Goal: Information Seeking & Learning: Learn about a topic

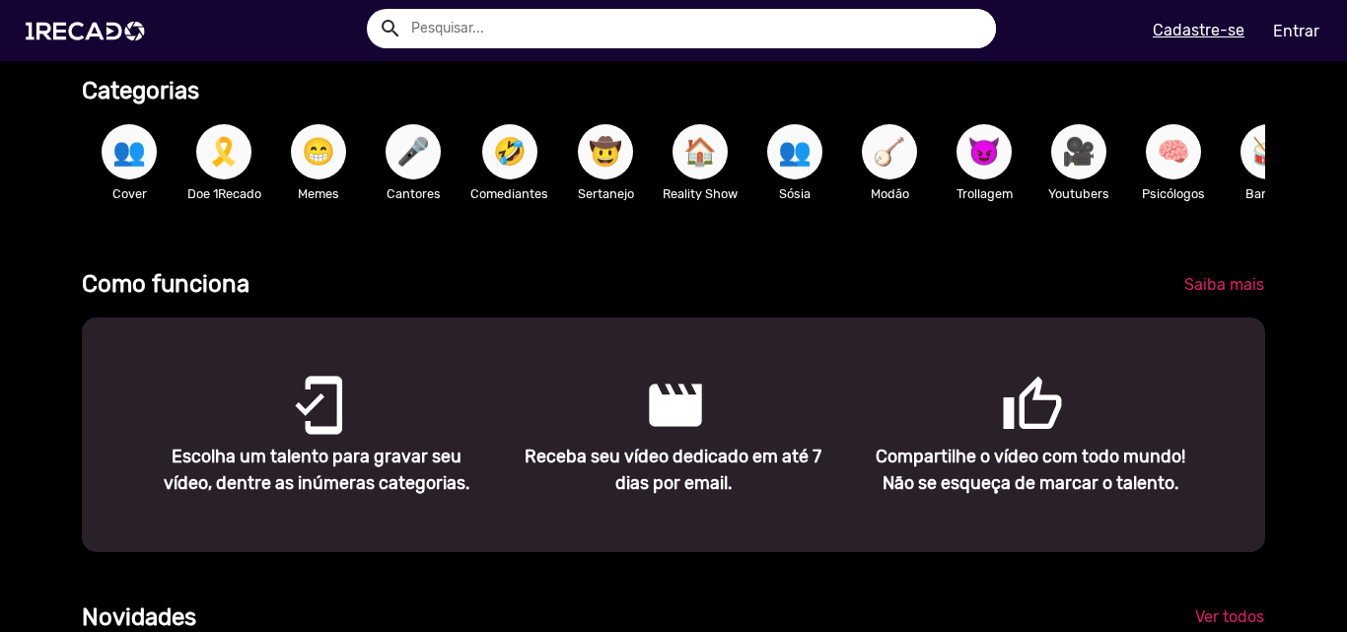
scroll to position [395, 0]
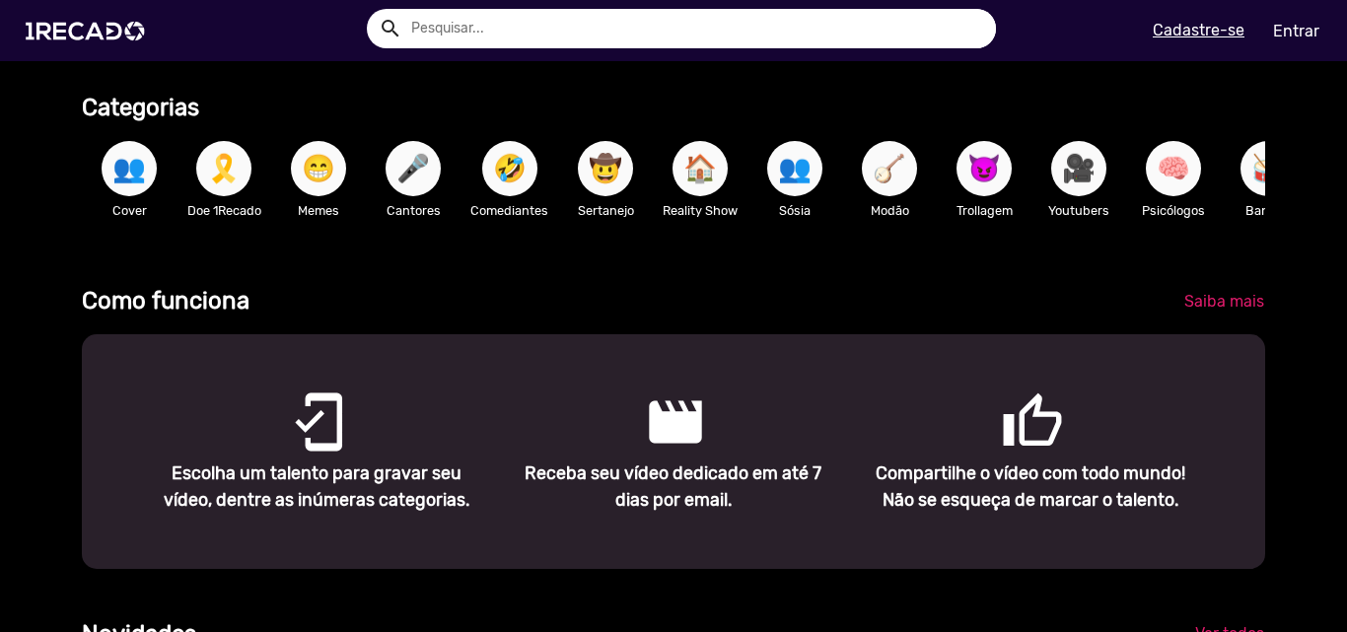
click at [999, 158] on span "😈" at bounding box center [985, 168] width 34 height 55
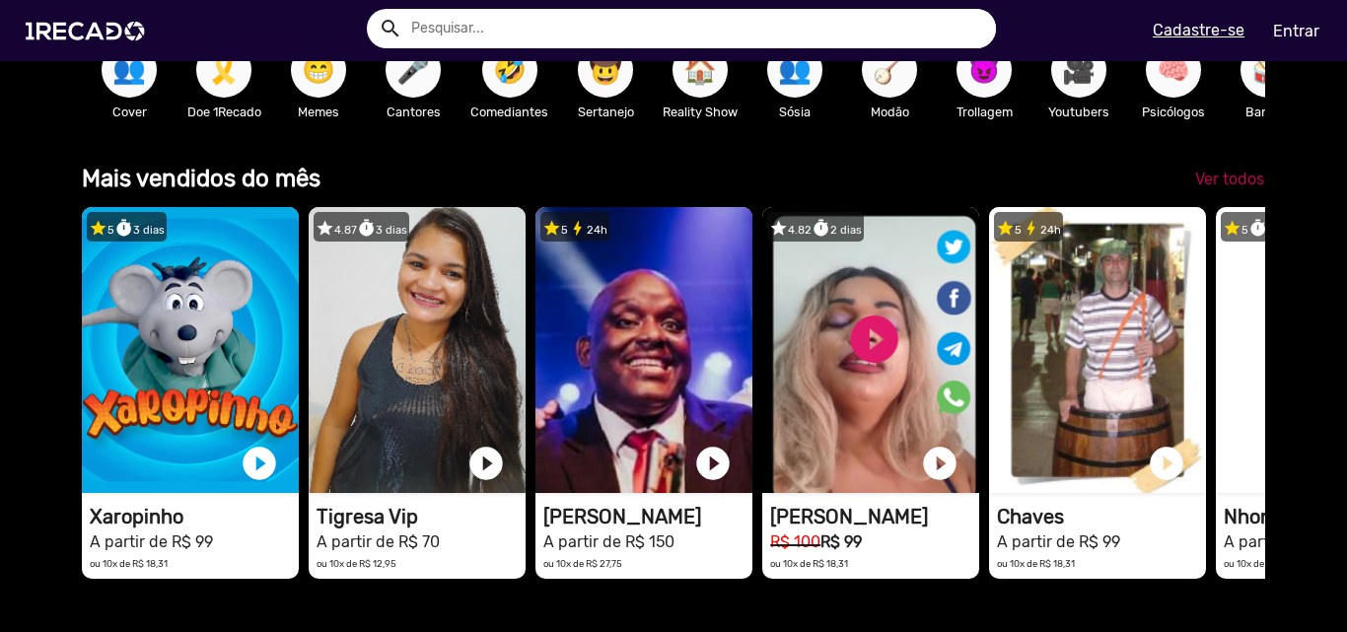
scroll to position [0, 3997]
drag, startPoint x: 1087, startPoint y: 347, endPoint x: 1258, endPoint y: 179, distance: 239.9
click at [1258, 179] on div "Mais vendidos do mês Ver todos star 5 timer 3 [PERSON_NAME] 1RECADO vídeos dedi…" at bounding box center [673, 383] width 1183 height 443
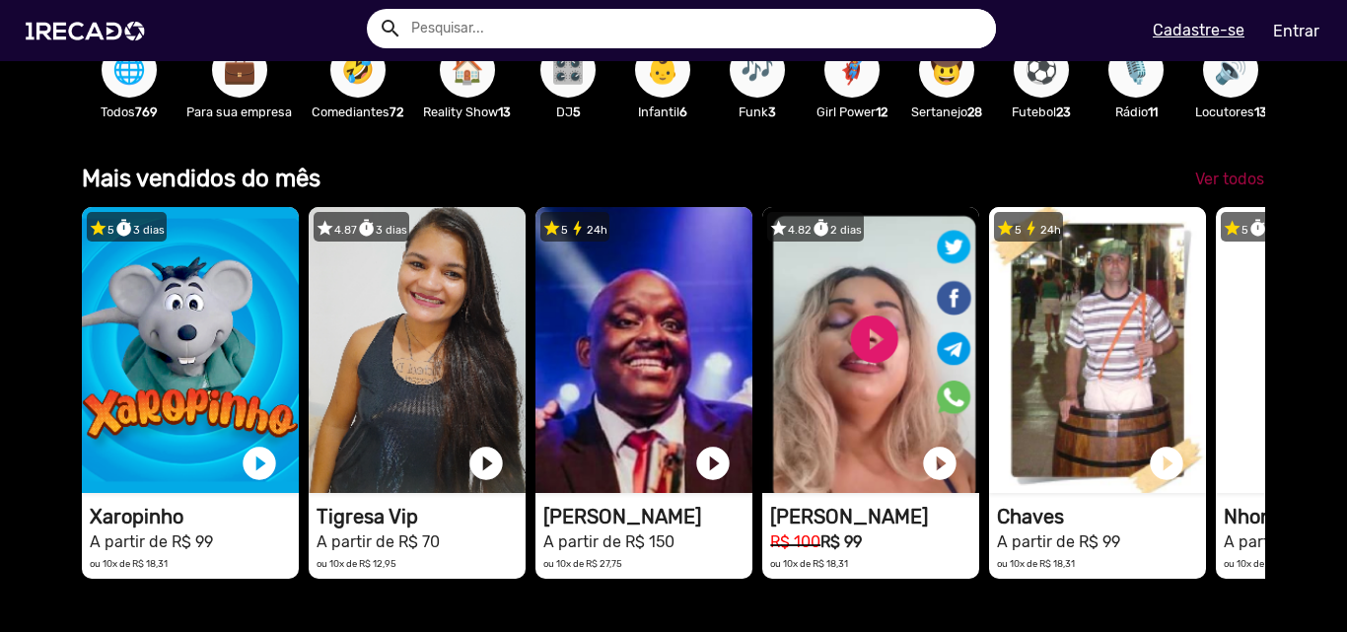
click at [1255, 180] on link "Ver todos" at bounding box center [1230, 180] width 101 height 36
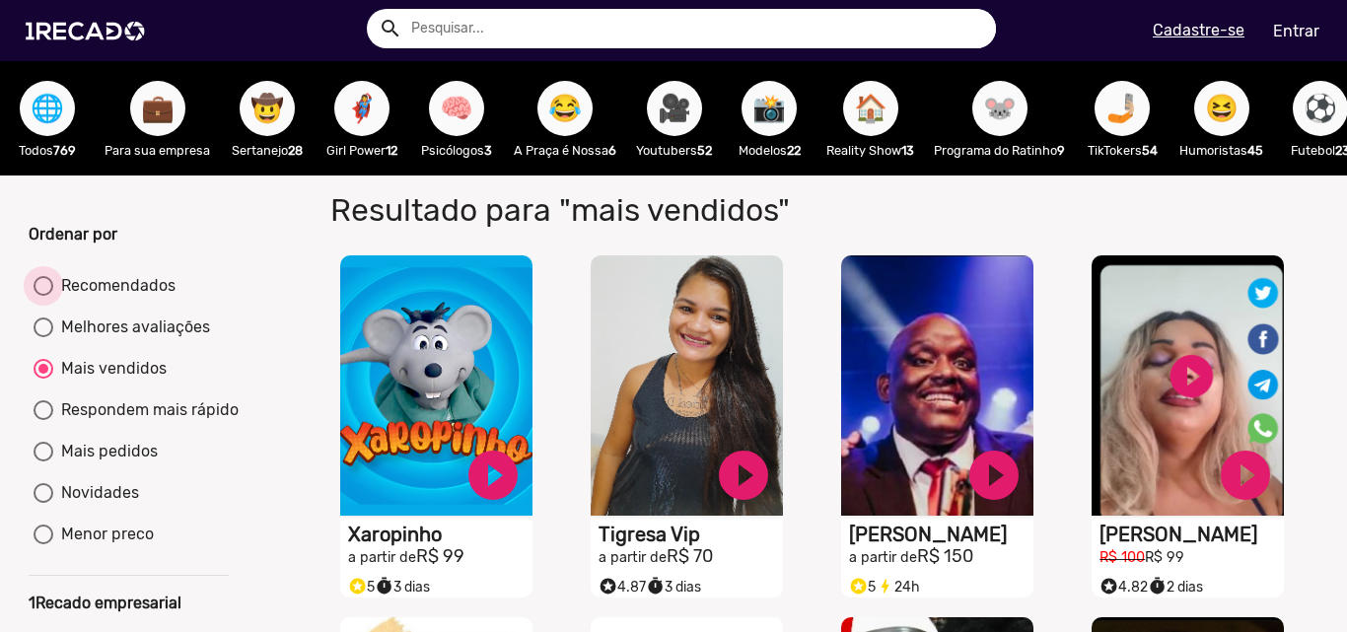
click at [52, 296] on div at bounding box center [44, 286] width 20 height 20
click at [43, 297] on input "Recomendados" at bounding box center [42, 296] width 1 height 1
radio input "true"
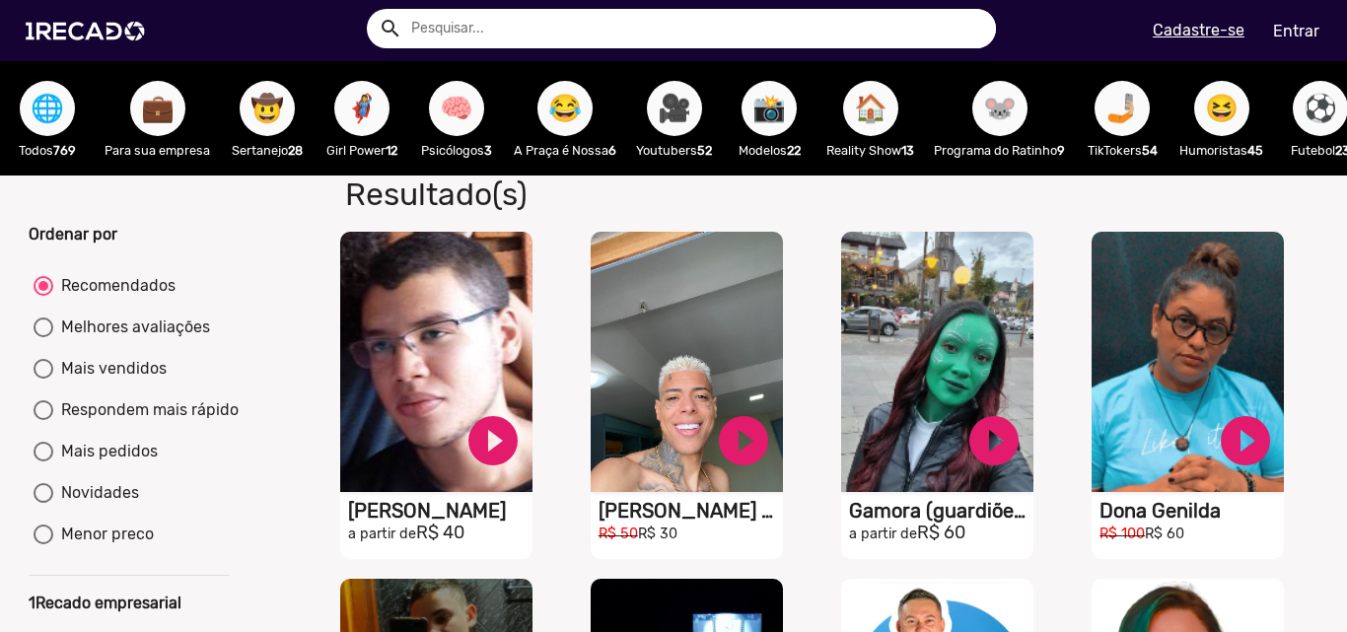
click at [156, 339] on div "Melhores avaliações" at bounding box center [131, 328] width 157 height 24
click at [43, 338] on input "Melhores avaliações" at bounding box center [42, 337] width 1 height 1
radio input "true"
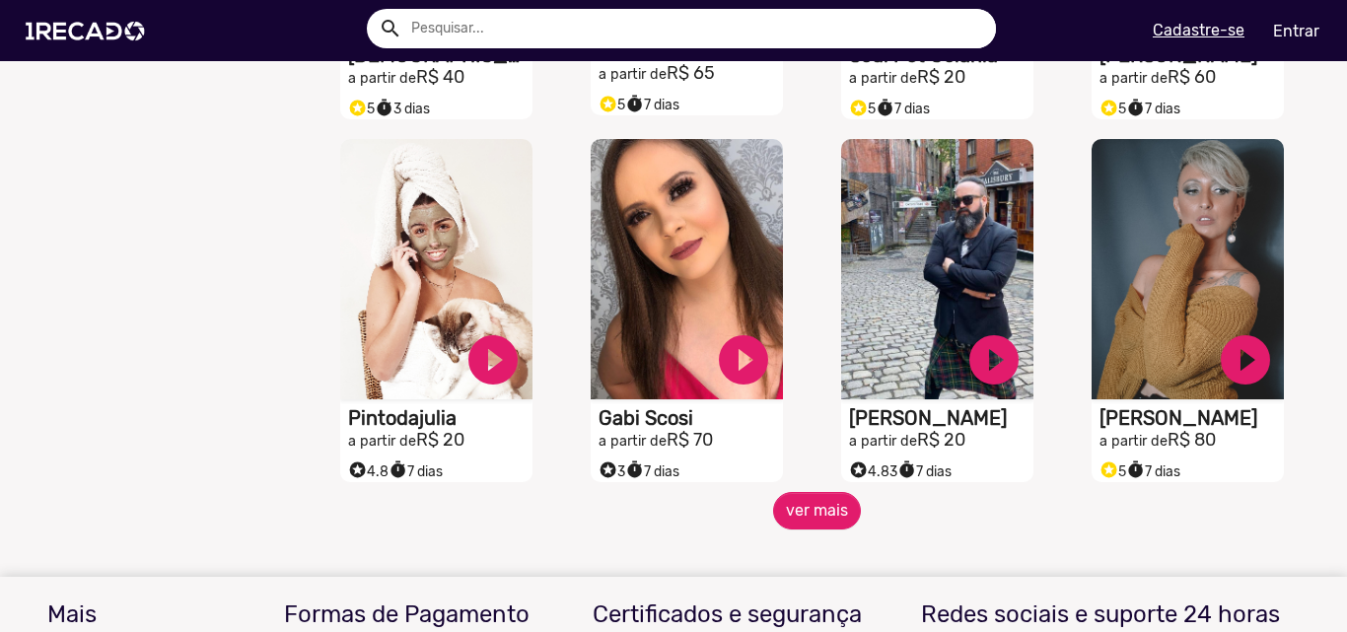
scroll to position [1578, 0]
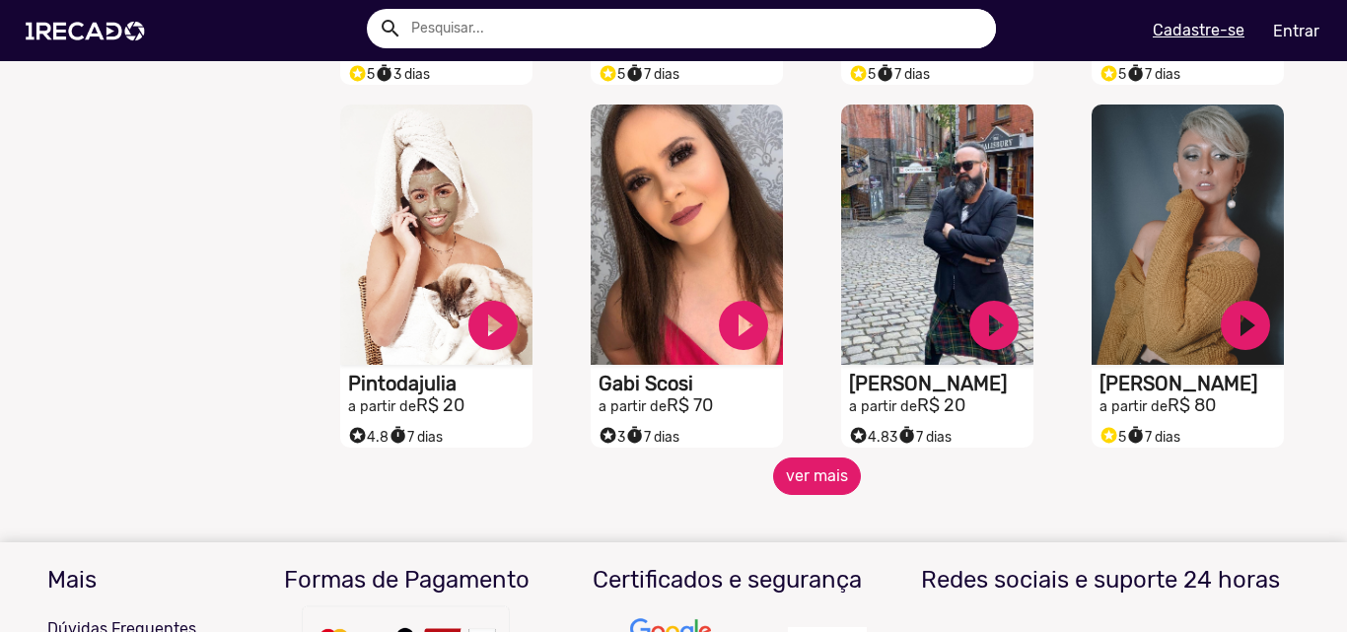
click at [847, 495] on button "ver mais" at bounding box center [817, 476] width 88 height 37
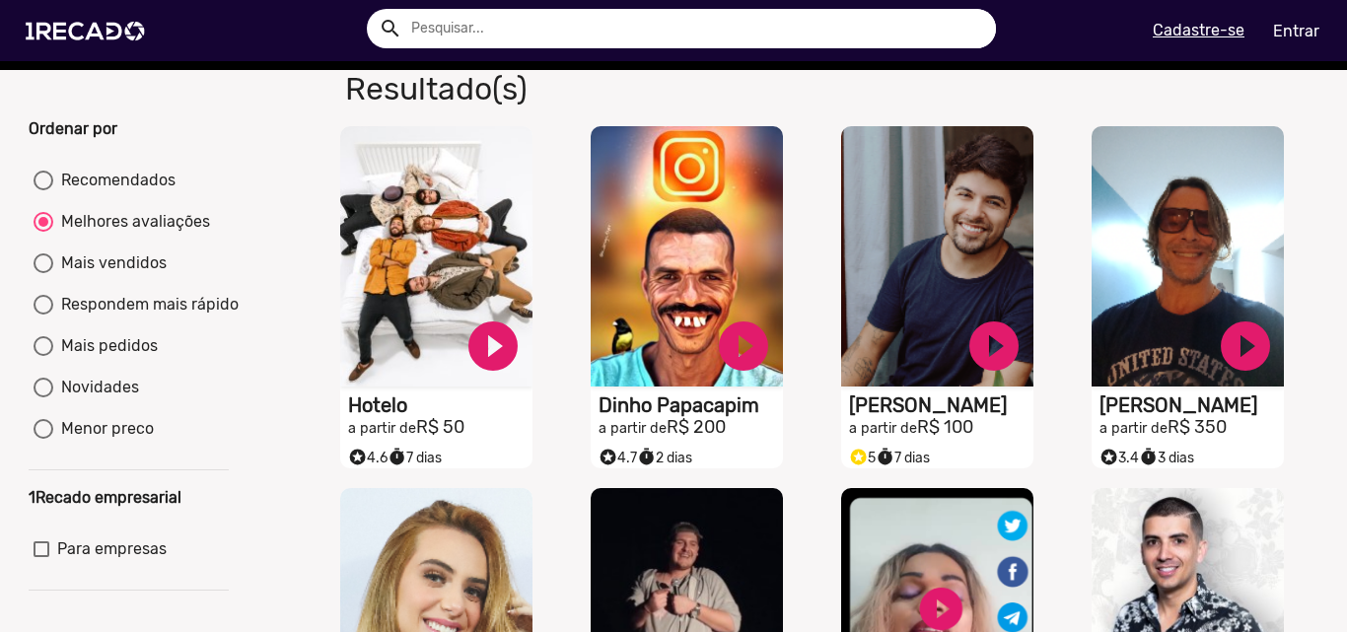
scroll to position [99, 0]
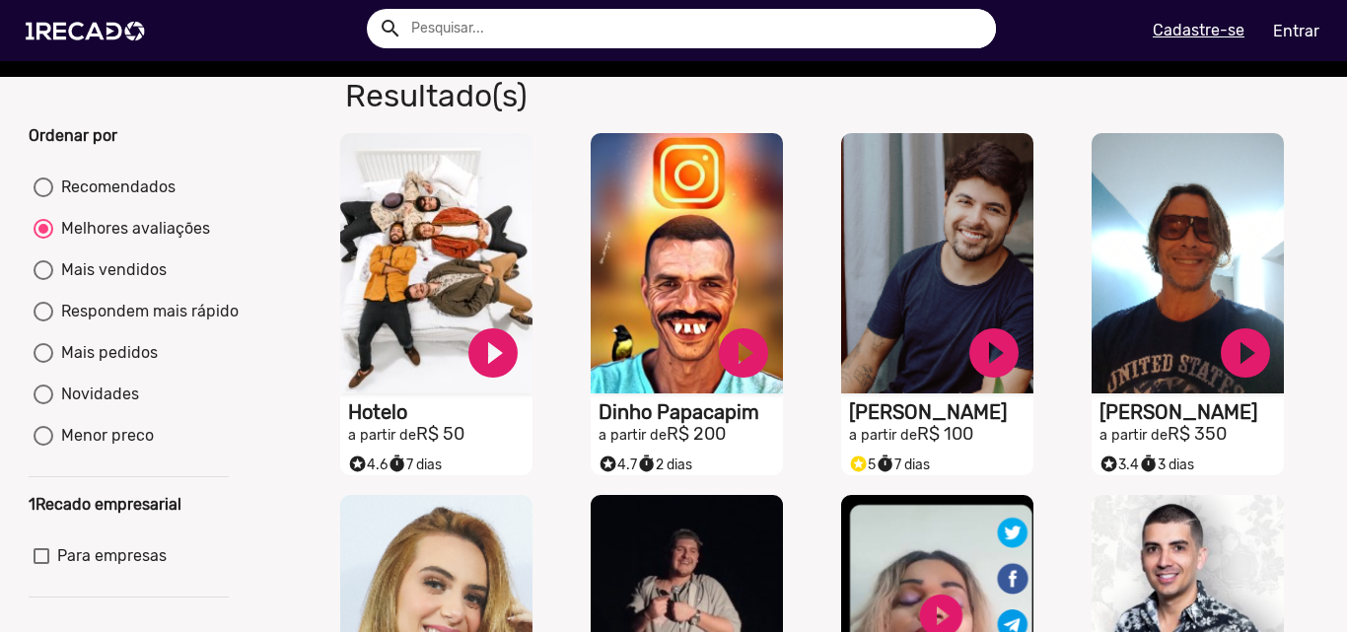
click at [127, 324] on div "Respondem mais rápido" at bounding box center [145, 312] width 185 height 24
click at [43, 323] on input "Respondem mais rápido" at bounding box center [42, 322] width 1 height 1
radio input "true"
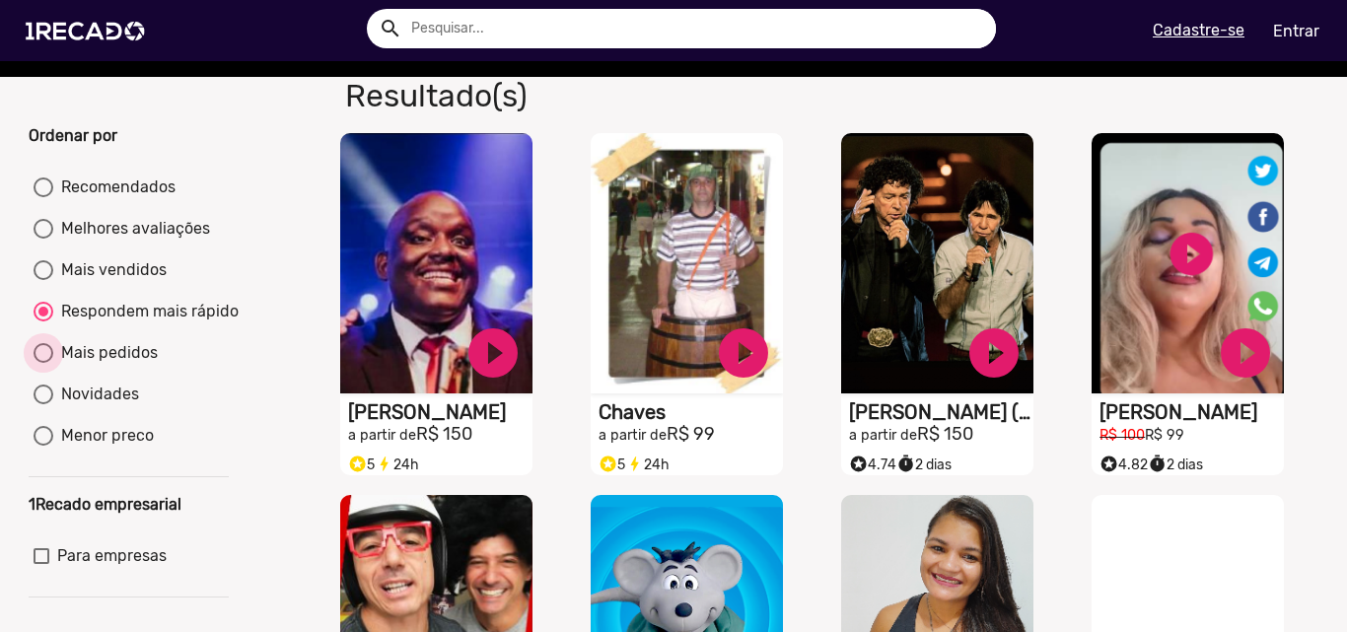
click at [122, 362] on div "Mais pedidos" at bounding box center [105, 353] width 105 height 24
click at [43, 363] on input "Mais pedidos" at bounding box center [42, 363] width 1 height 1
radio input "true"
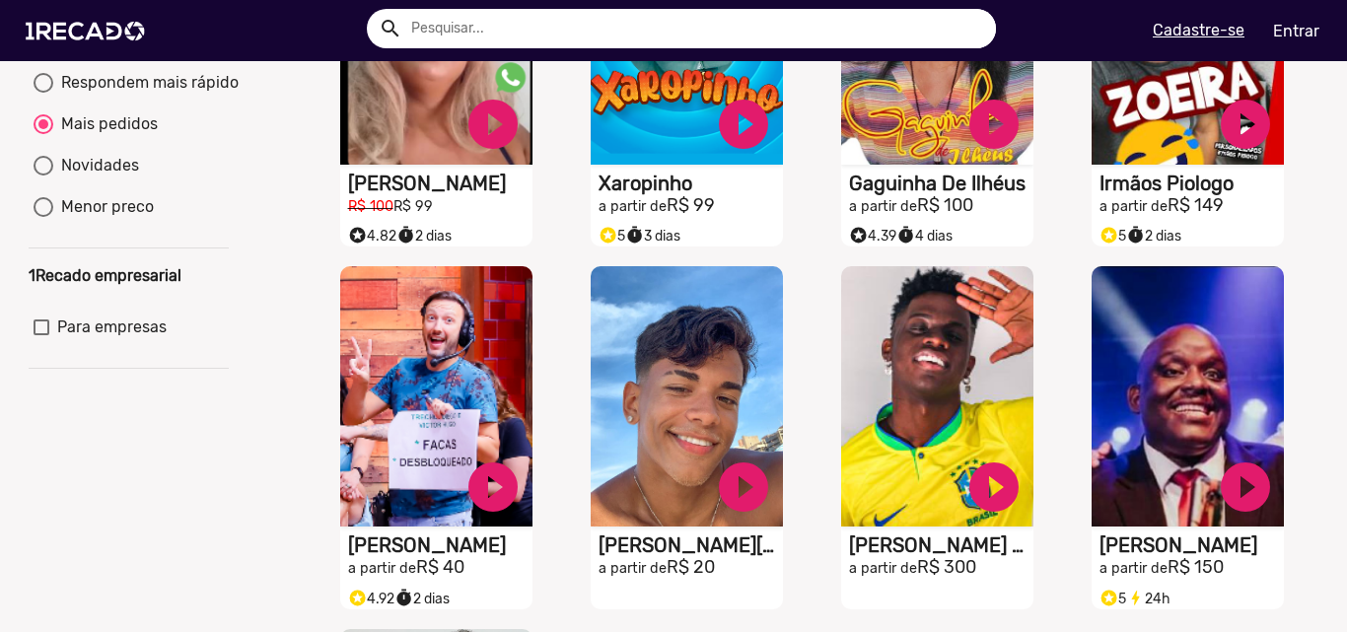
scroll to position [197, 0]
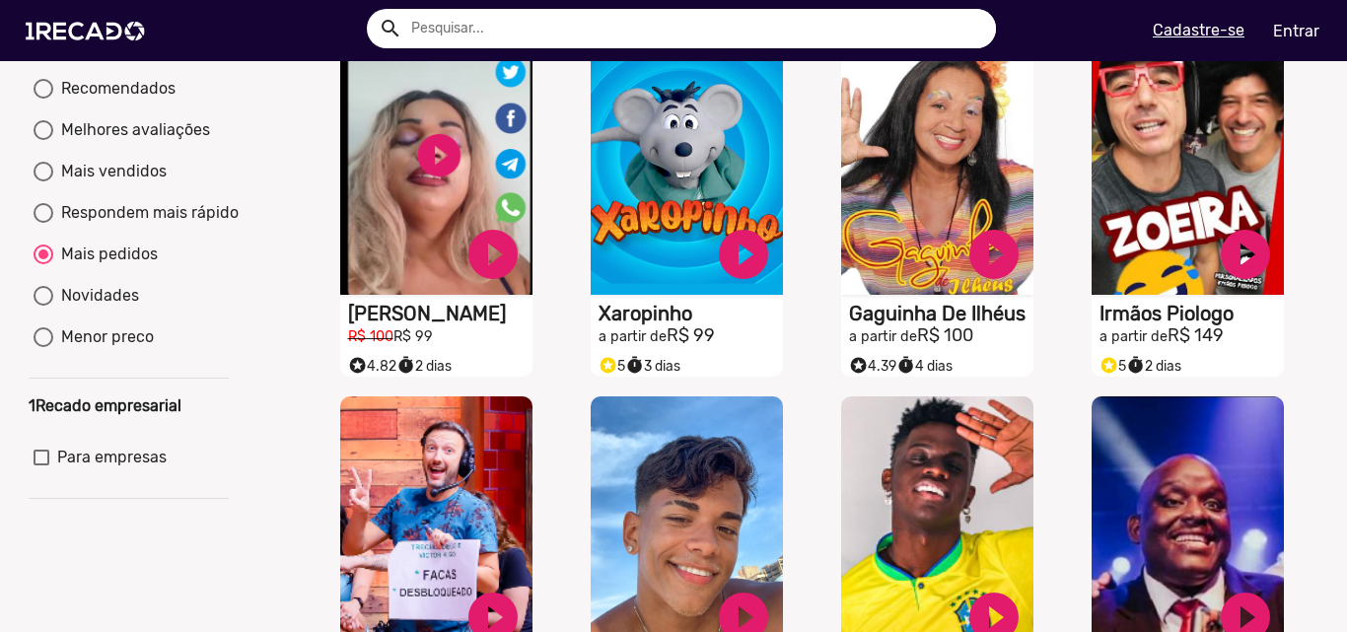
click at [104, 308] on div "Novidades" at bounding box center [96, 296] width 86 height 24
click at [43, 307] on input "Novidades" at bounding box center [42, 306] width 1 height 1
radio input "true"
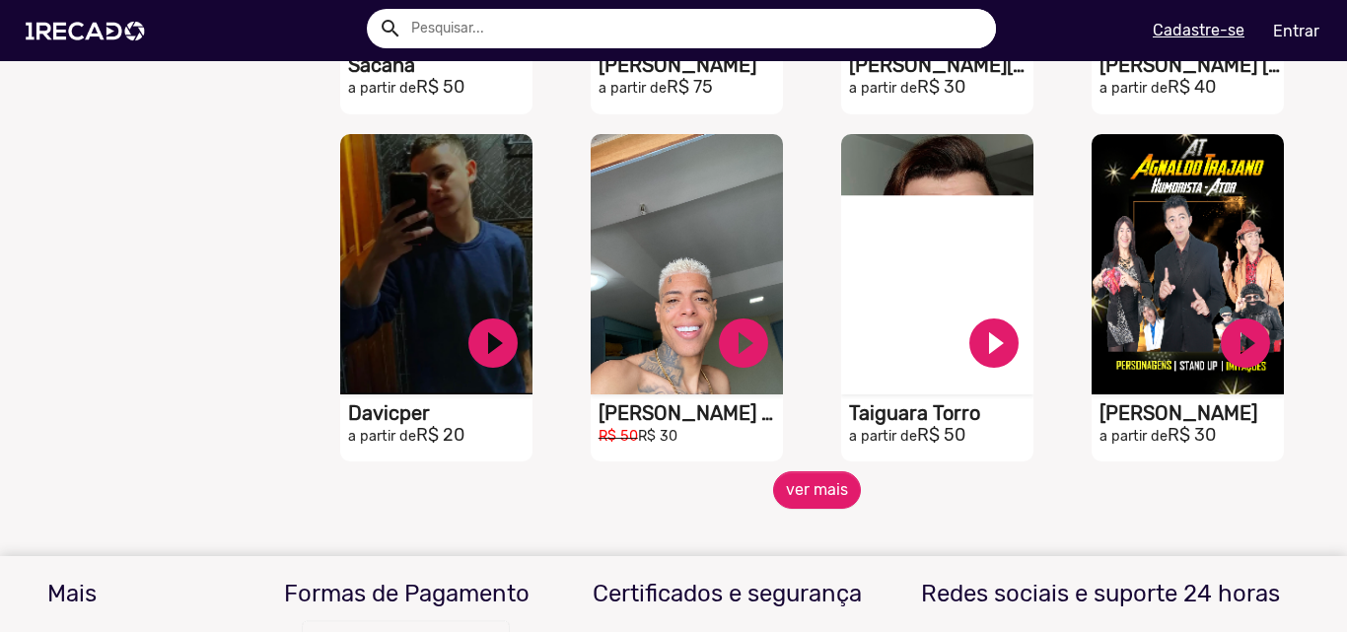
scroll to position [5030, 0]
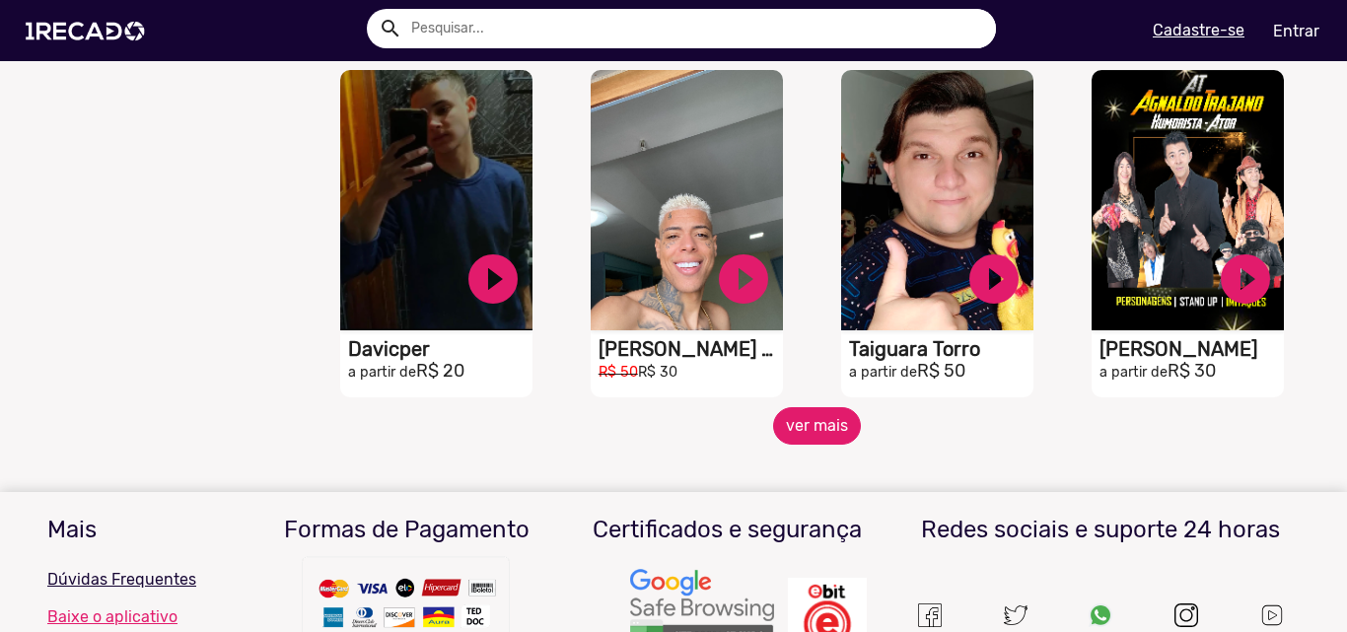
click at [803, 444] on button "ver mais" at bounding box center [817, 425] width 88 height 37
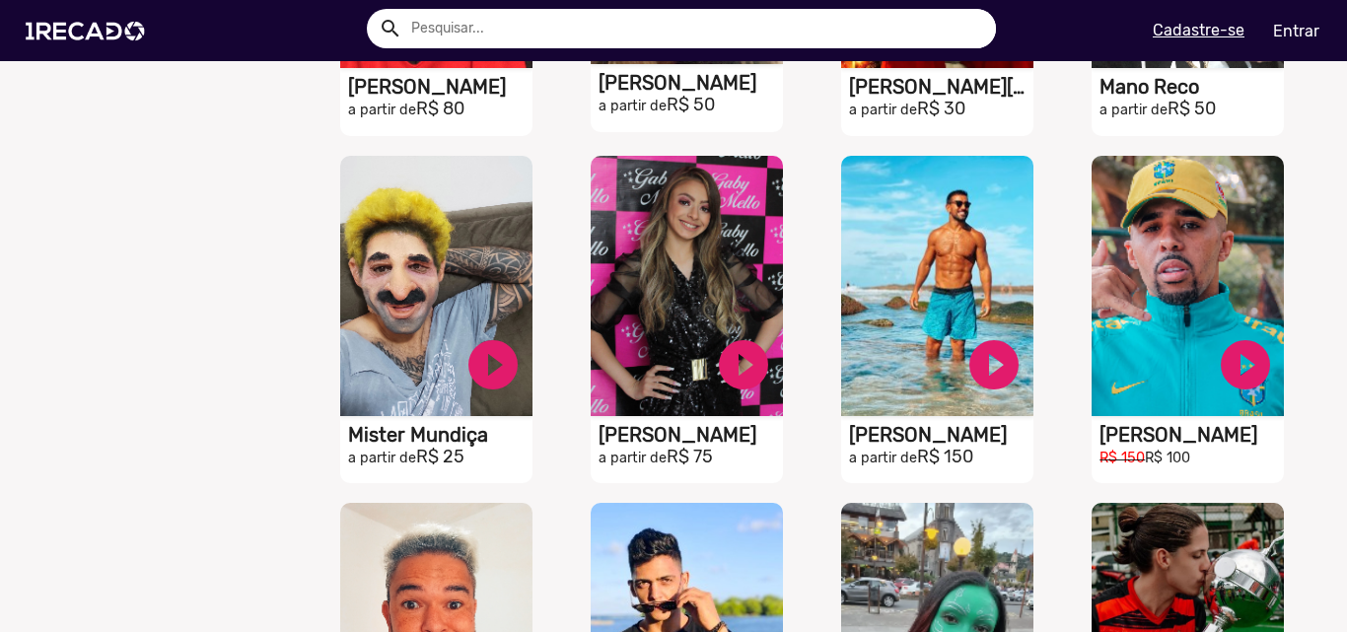
scroll to position [4636, 0]
